Goal: Task Accomplishment & Management: Manage account settings

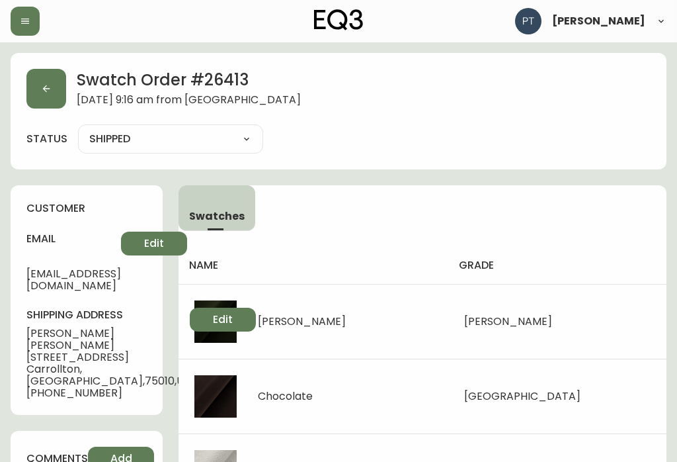
click at [39, 75] on button "button" at bounding box center [46, 89] width 40 height 40
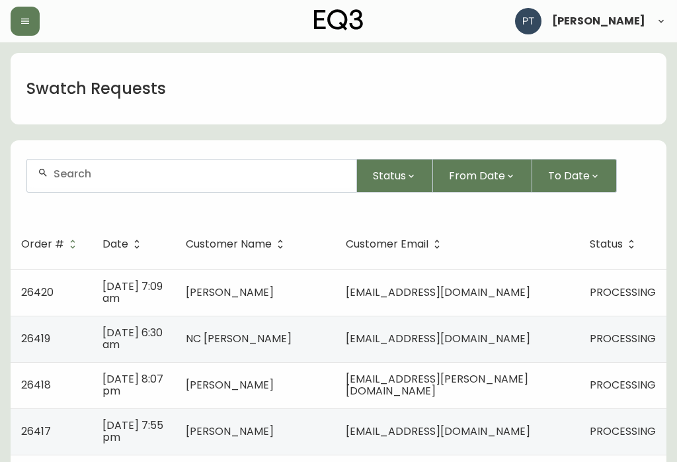
click at [509, 283] on td "[EMAIL_ADDRESS][DOMAIN_NAME]" at bounding box center [457, 292] width 244 height 46
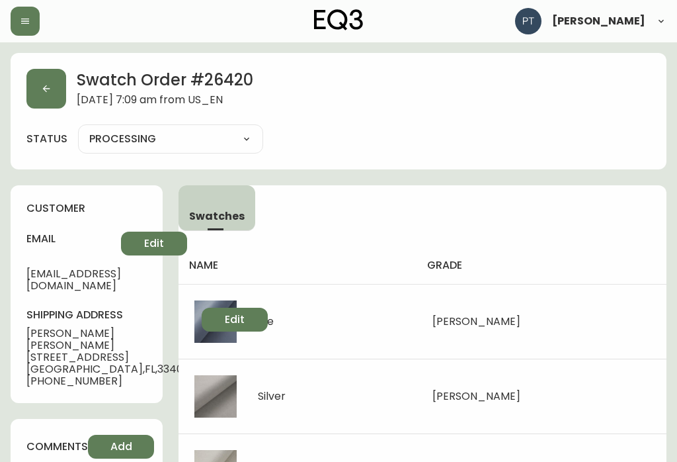
click at [47, 86] on icon "button" at bounding box center [46, 88] width 11 height 11
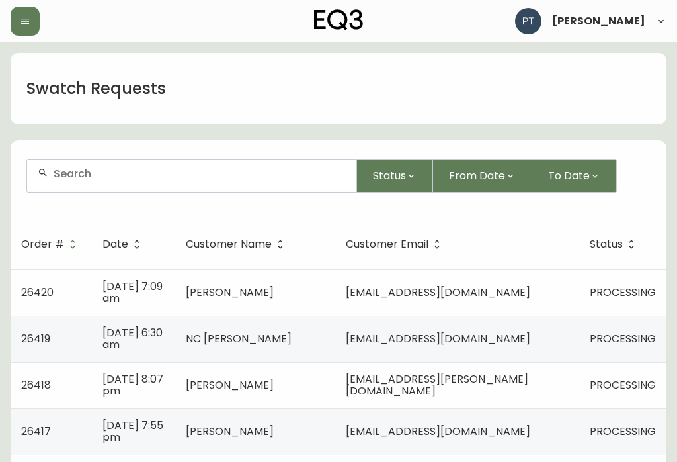
click at [585, 331] on td "PROCESSING" at bounding box center [622, 338] width 87 height 46
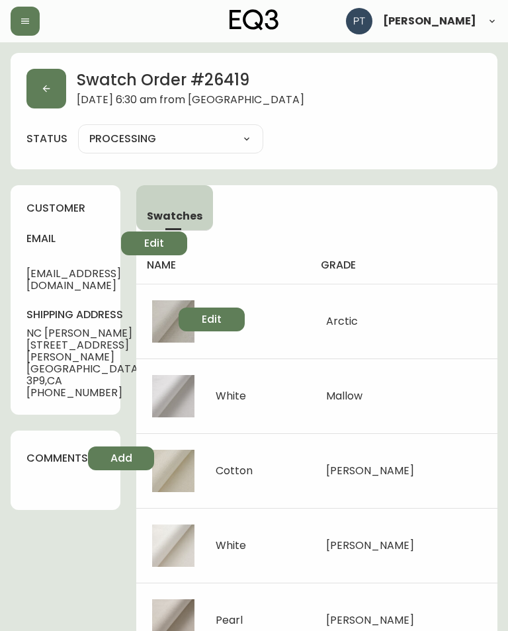
click at [54, 97] on button "button" at bounding box center [46, 89] width 40 height 40
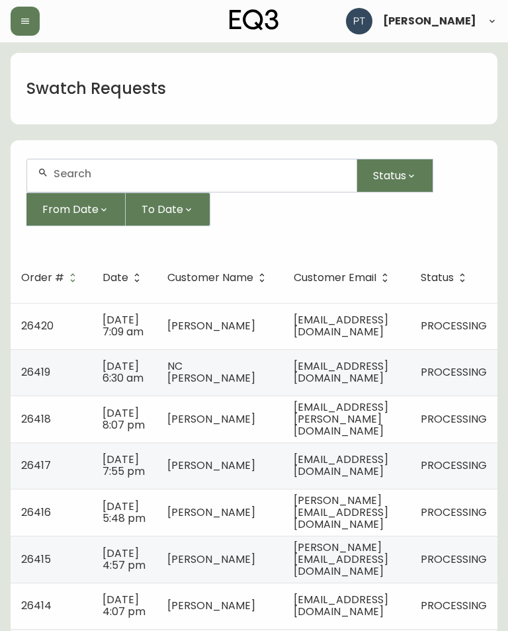
click at [410, 435] on td "[EMAIL_ADDRESS][PERSON_NAME][DOMAIN_NAME]" at bounding box center [346, 418] width 127 height 47
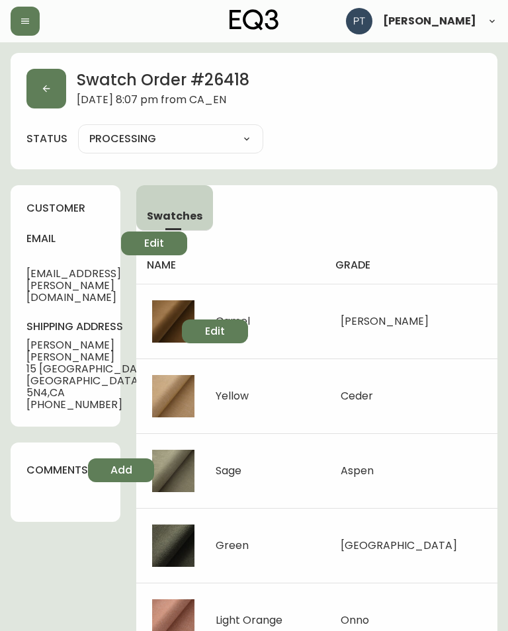
click at [53, 89] on button "button" at bounding box center [46, 89] width 40 height 40
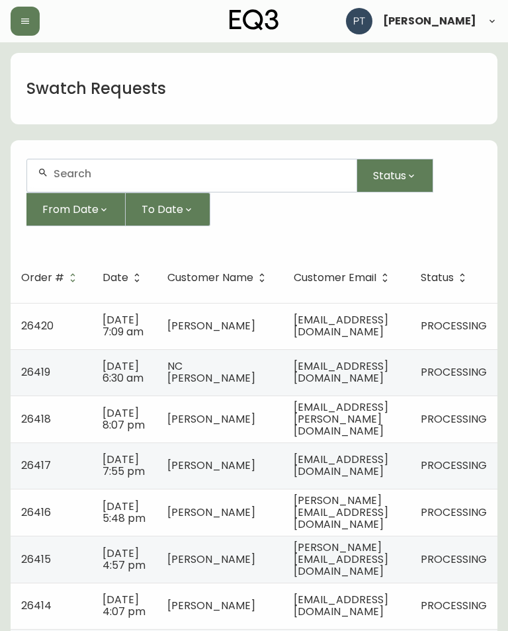
click at [386, 430] on span "[EMAIL_ADDRESS][PERSON_NAME][DOMAIN_NAME]" at bounding box center [341, 418] width 95 height 39
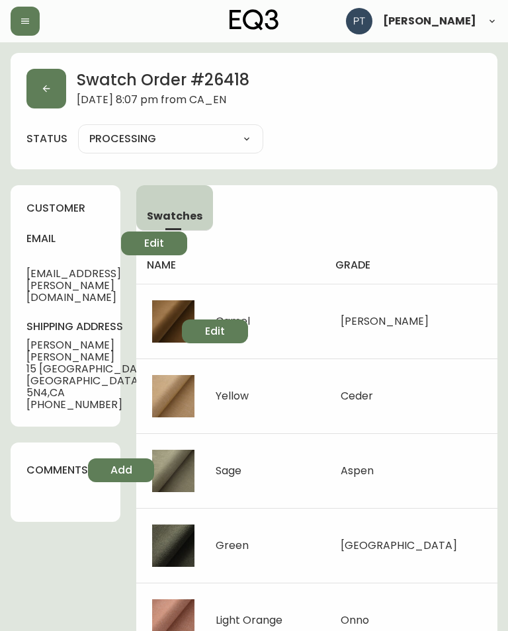
click at [48, 72] on button "button" at bounding box center [46, 89] width 40 height 40
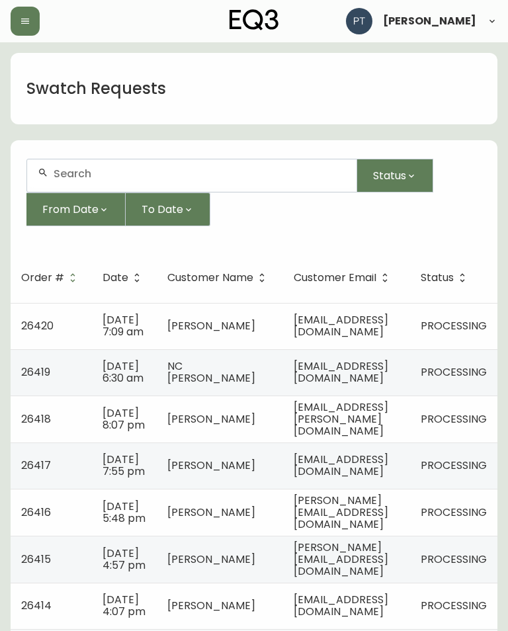
click at [387, 461] on span "[EMAIL_ADDRESS][DOMAIN_NAME]" at bounding box center [341, 465] width 95 height 27
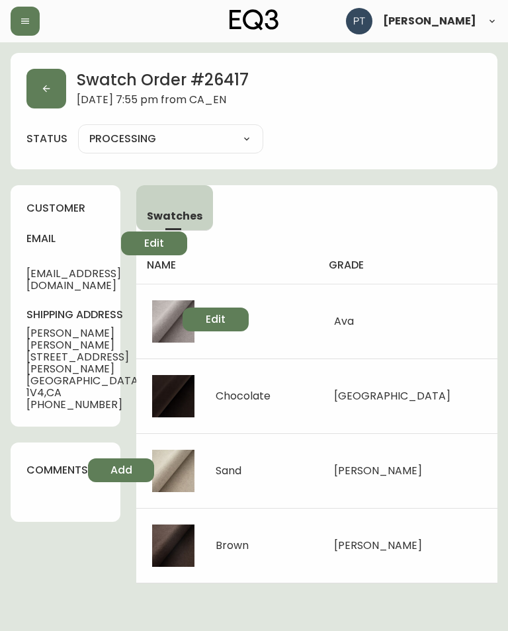
click at [42, 94] on button "button" at bounding box center [46, 89] width 40 height 40
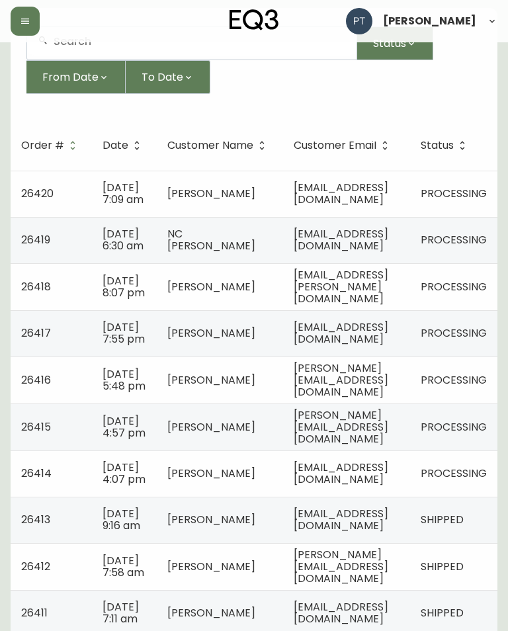
scroll to position [131, 0]
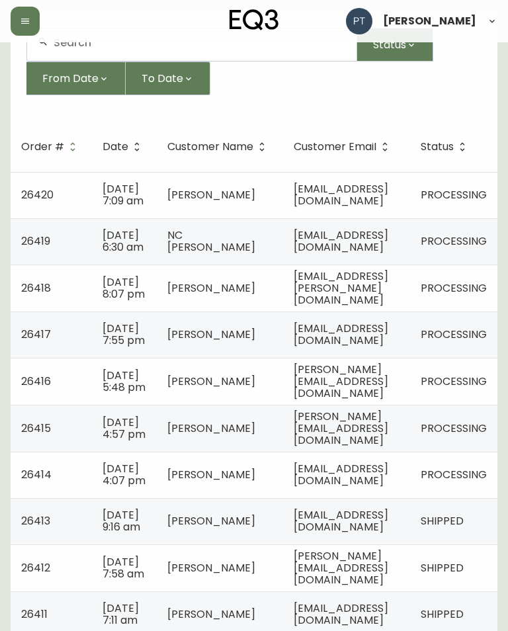
click at [348, 394] on span "[PERSON_NAME][EMAIL_ADDRESS][DOMAIN_NAME]" at bounding box center [341, 381] width 95 height 39
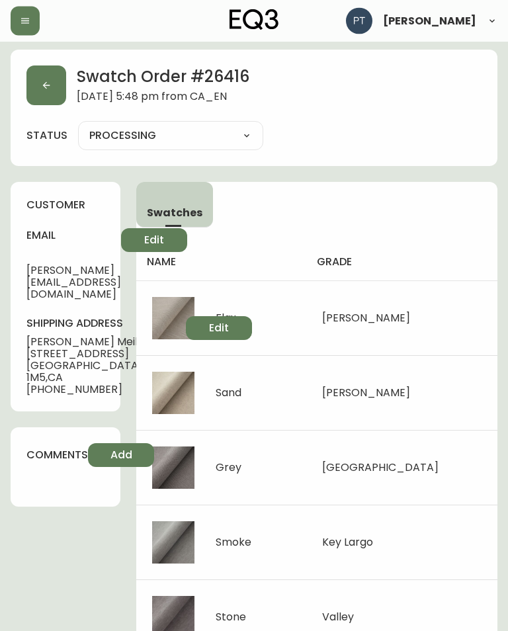
scroll to position [3, 0]
click at [49, 76] on button "button" at bounding box center [46, 85] width 40 height 40
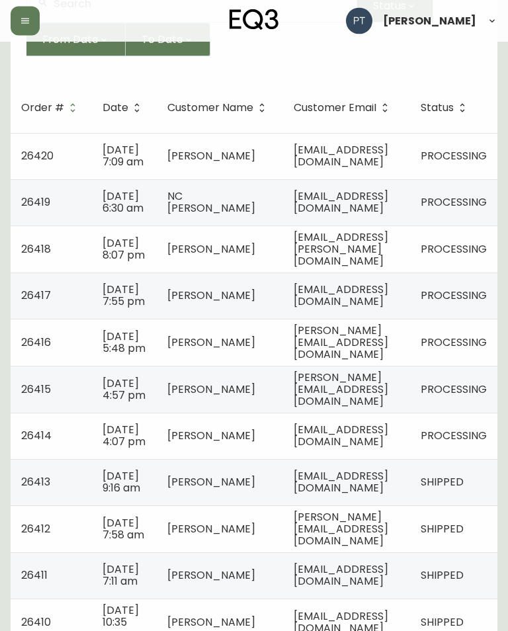
scroll to position [170, 0]
click at [388, 407] on span "[PERSON_NAME][EMAIL_ADDRESS][DOMAIN_NAME]" at bounding box center [341, 389] width 95 height 39
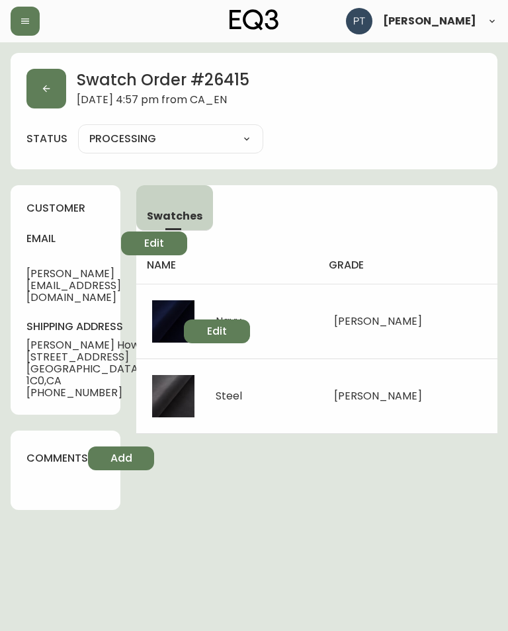
click at [45, 88] on icon "button" at bounding box center [46, 88] width 11 height 11
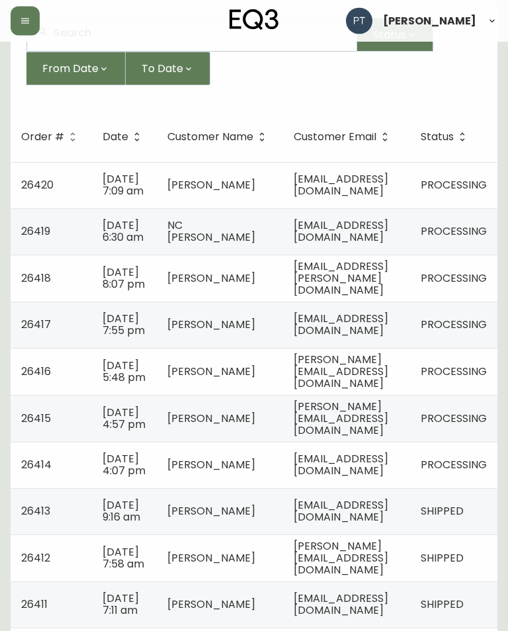
scroll to position [141, 0]
click at [364, 461] on td "[EMAIL_ADDRESS][DOMAIN_NAME]" at bounding box center [346, 465] width 127 height 46
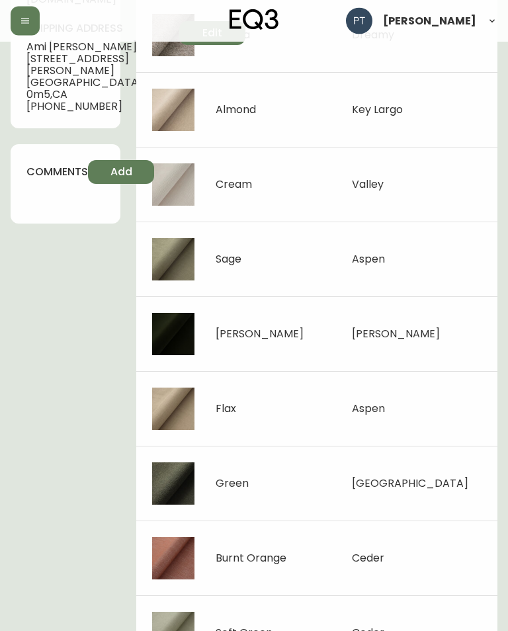
scroll to position [306, 0]
